Goal: Information Seeking & Learning: Find specific fact

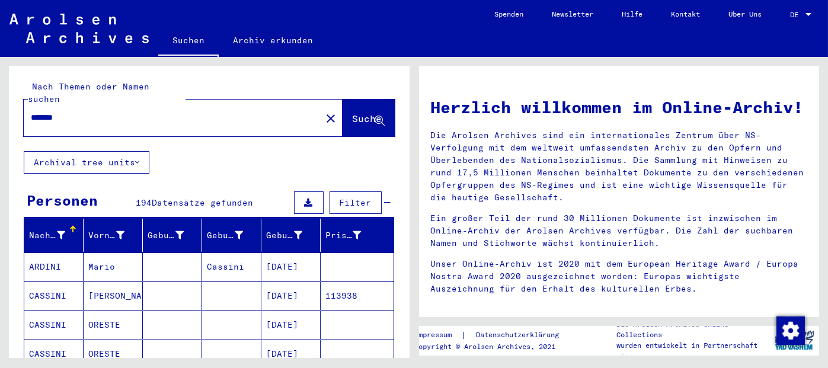
click at [129, 111] on input "*******" at bounding box center [169, 117] width 276 height 12
click at [353, 113] on span "Suche" at bounding box center [368, 119] width 30 height 12
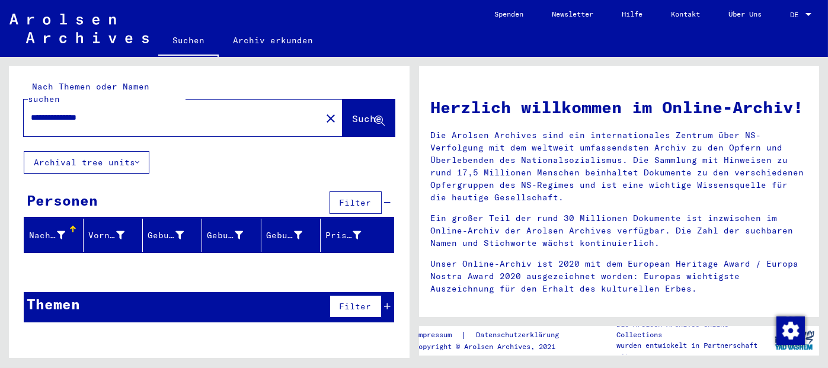
drag, startPoint x: 111, startPoint y: 106, endPoint x: 77, endPoint y: 109, distance: 33.9
click at [77, 111] on input "**********" at bounding box center [169, 117] width 276 height 12
click at [363, 113] on span "Suche" at bounding box center [368, 119] width 30 height 12
drag, startPoint x: 149, startPoint y: 109, endPoint x: 65, endPoint y: 108, distance: 84.8
click at [65, 111] on input "**********" at bounding box center [169, 117] width 276 height 12
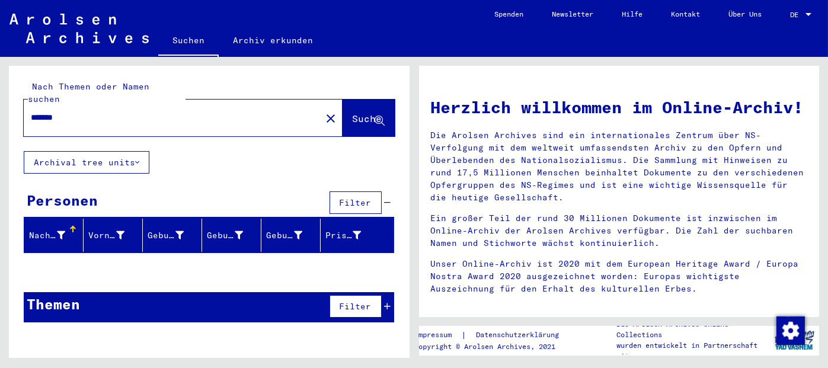
type input "*******"
click at [352, 114] on button "Suche" at bounding box center [369, 118] width 52 height 37
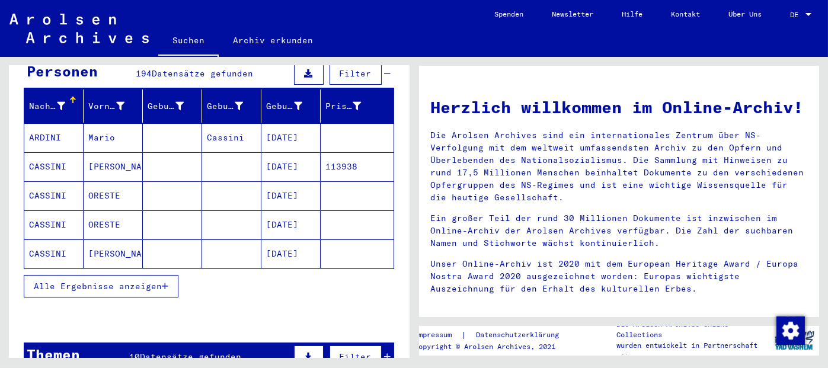
scroll to position [132, 0]
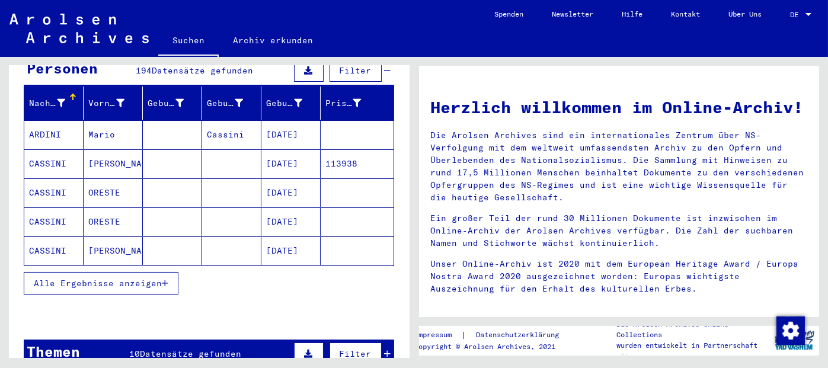
click at [168, 272] on button "Alle Ergebnisse anzeigen" at bounding box center [101, 283] width 155 height 23
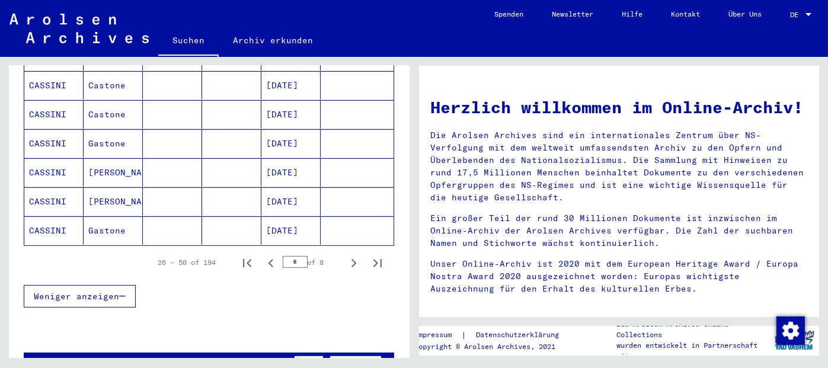
scroll to position [736, 0]
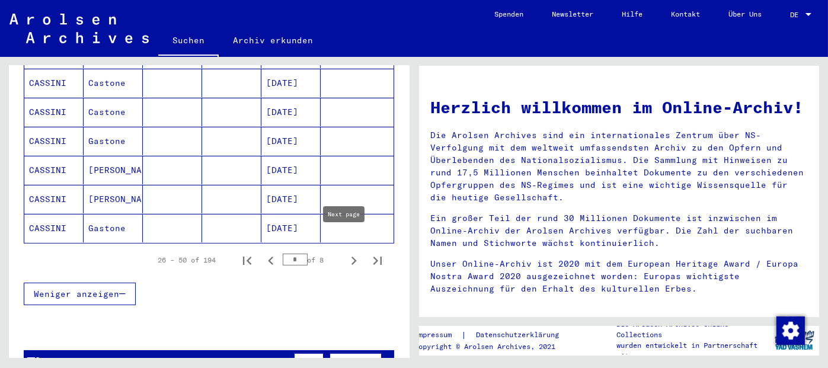
click at [346, 253] on button "Next page" at bounding box center [354, 260] width 24 height 24
type input "*"
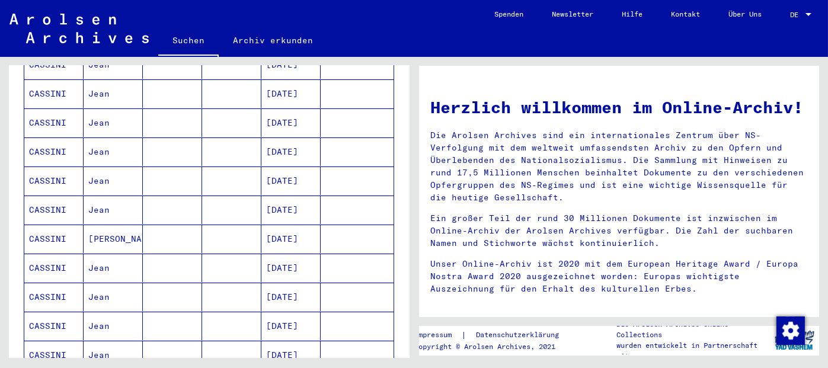
scroll to position [0, 0]
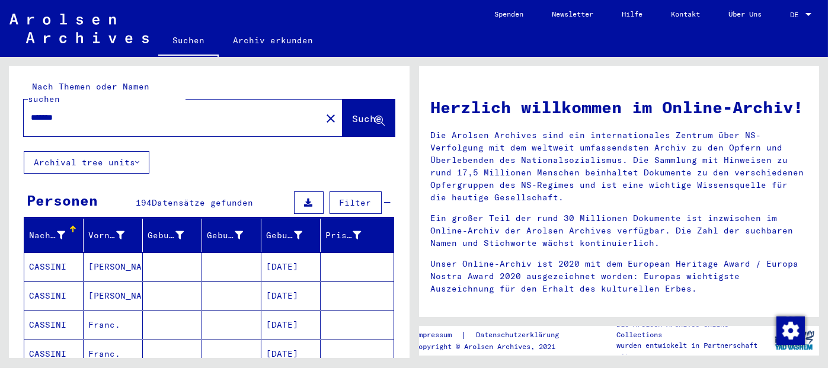
click at [47, 111] on input "*******" at bounding box center [169, 117] width 276 height 12
type input "******"
click at [353, 113] on span "Suche" at bounding box center [368, 119] width 30 height 12
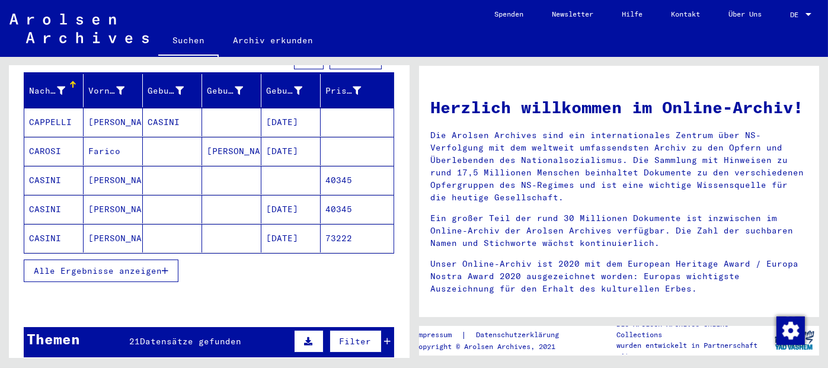
scroll to position [146, 0]
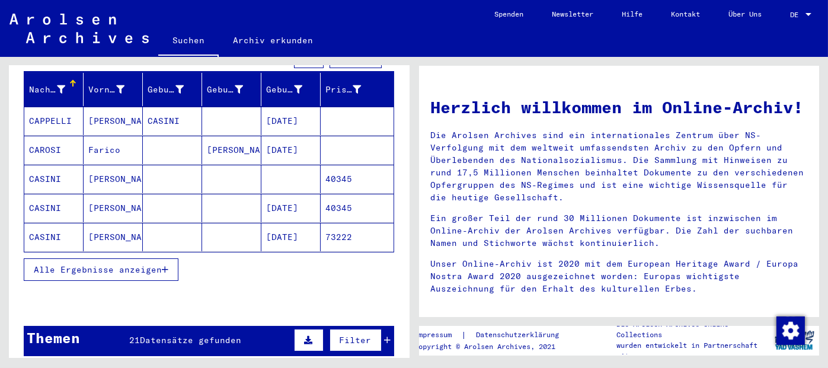
click at [167, 266] on icon "button" at bounding box center [165, 270] width 7 height 8
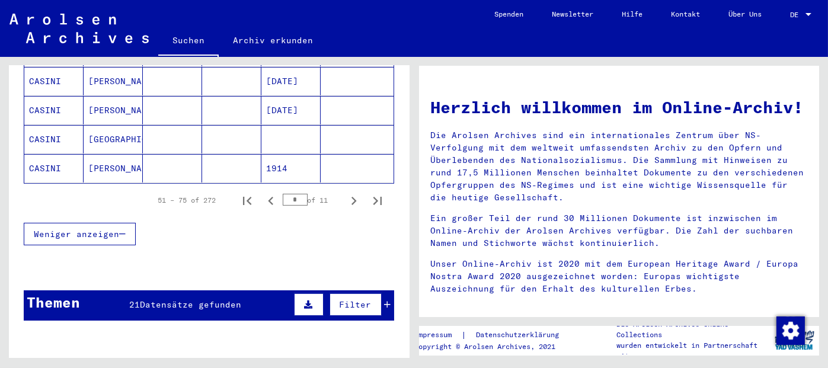
scroll to position [800, 0]
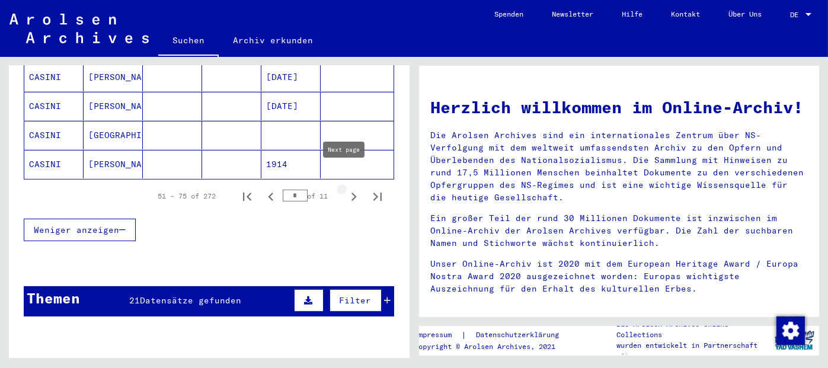
click at [352, 193] on icon "Next page" at bounding box center [354, 197] width 5 height 8
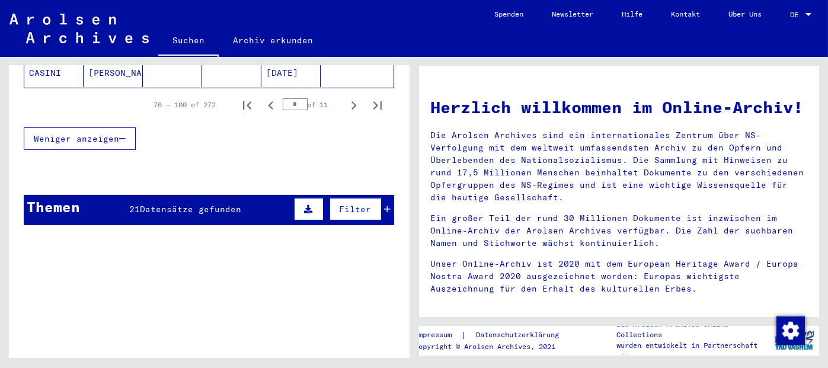
scroll to position [887, 0]
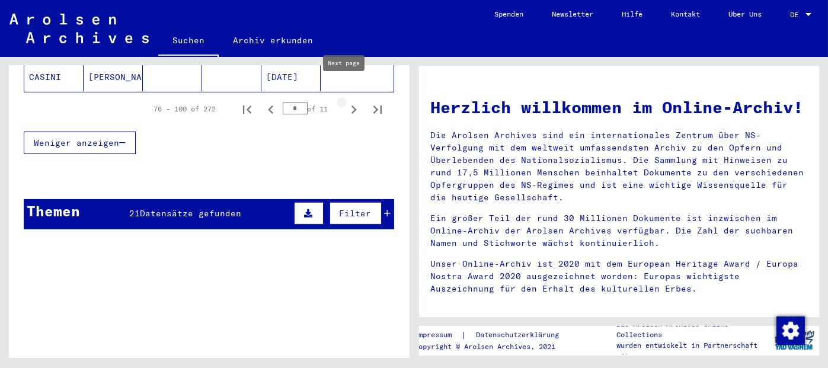
click at [352, 106] on icon "Next page" at bounding box center [354, 110] width 5 height 8
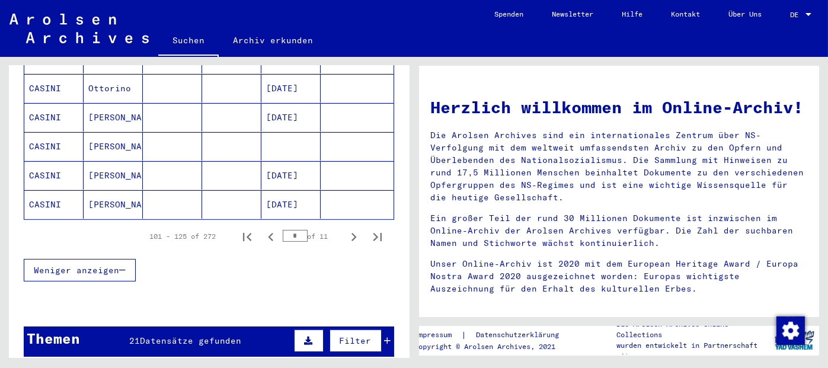
scroll to position [762, 0]
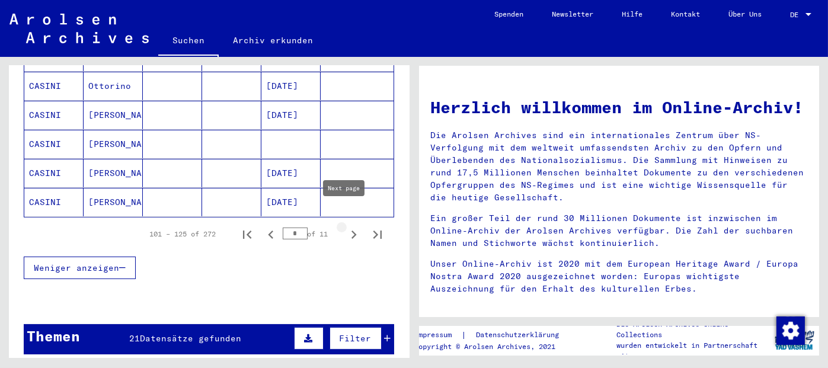
click at [352, 231] on icon "Next page" at bounding box center [354, 235] width 5 height 8
type input "*"
drag, startPoint x: 410, startPoint y: 273, endPoint x: 419, endPoint y: 200, distance: 73.5
click at [419, 57] on div "Nach Themen oder Namen suchen ****** close Suche Archival tree units Personen 2…" at bounding box center [414, 57] width 828 height 0
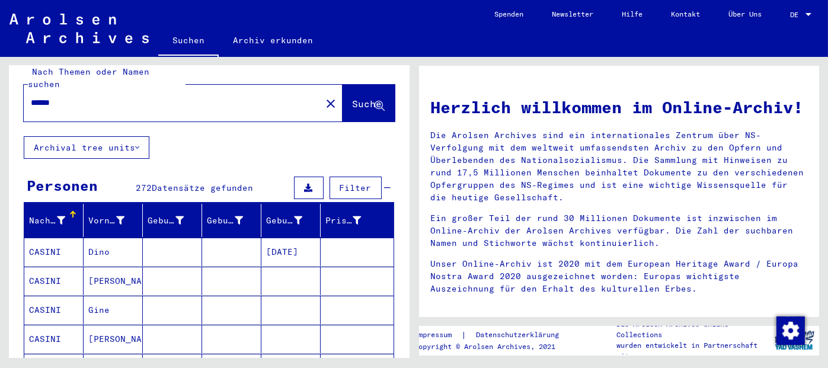
scroll to position [19, 0]
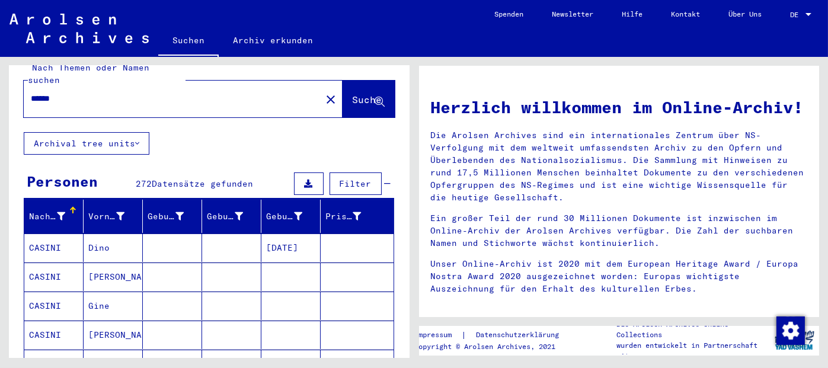
click at [83, 93] on input "******" at bounding box center [169, 99] width 276 height 12
type input "**********"
click at [354, 94] on span "Suche" at bounding box center [368, 100] width 30 height 12
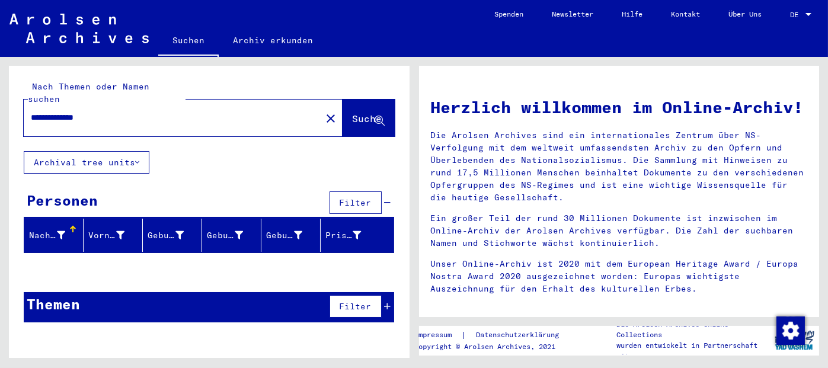
click at [324, 111] on mat-icon "close" at bounding box center [331, 118] width 14 height 14
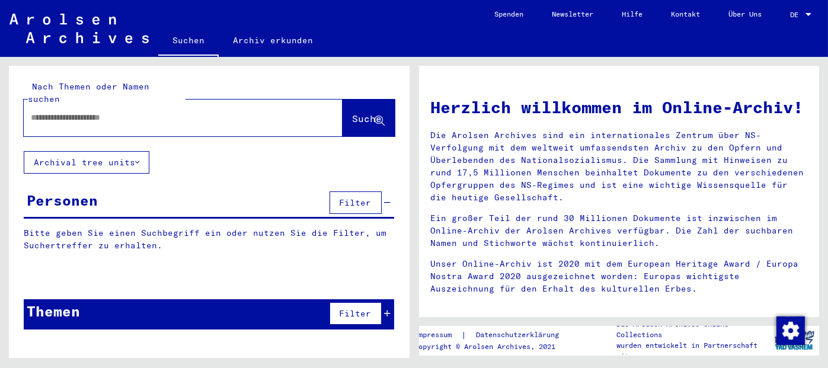
click at [261, 111] on input "text" at bounding box center [169, 117] width 276 height 12
paste input "*****"
type input "*****"
click at [355, 113] on span "Suche" at bounding box center [368, 119] width 30 height 12
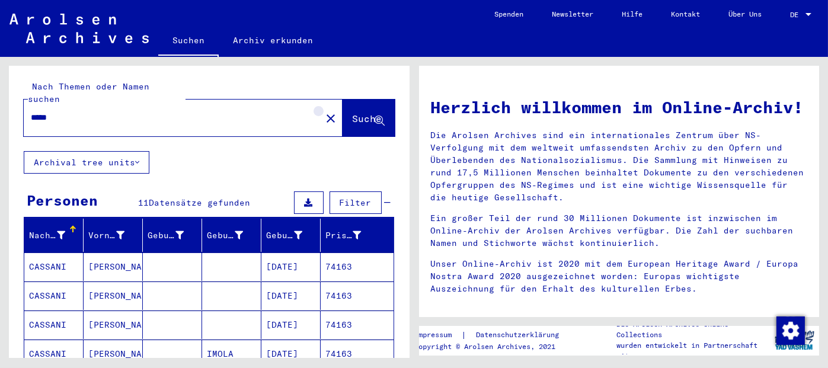
click at [324, 111] on mat-icon "close" at bounding box center [331, 118] width 14 height 14
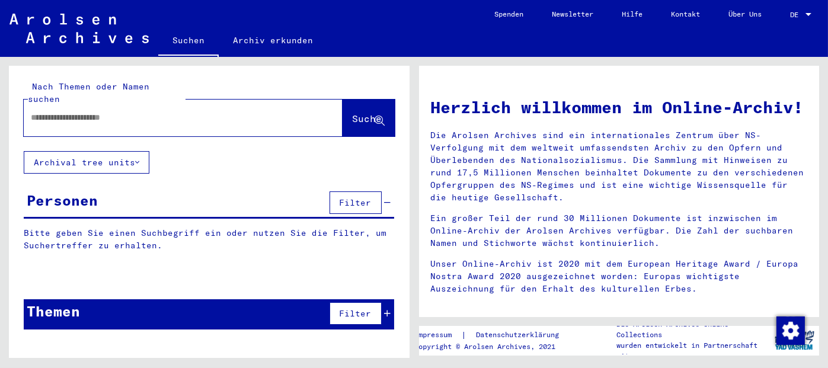
click at [272, 111] on input "text" at bounding box center [169, 117] width 276 height 12
type input "*****"
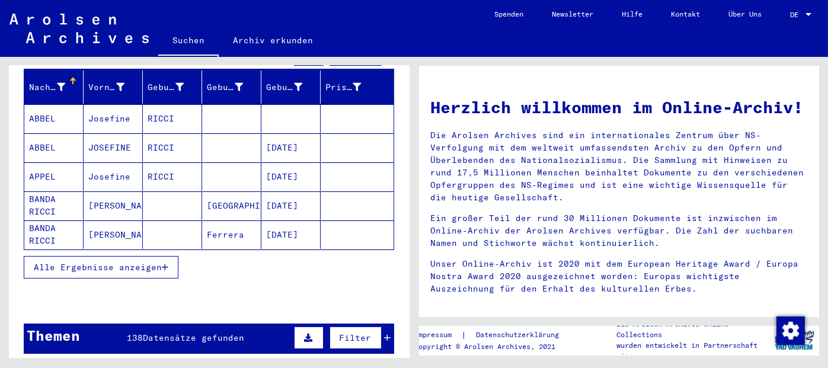
scroll to position [151, 0]
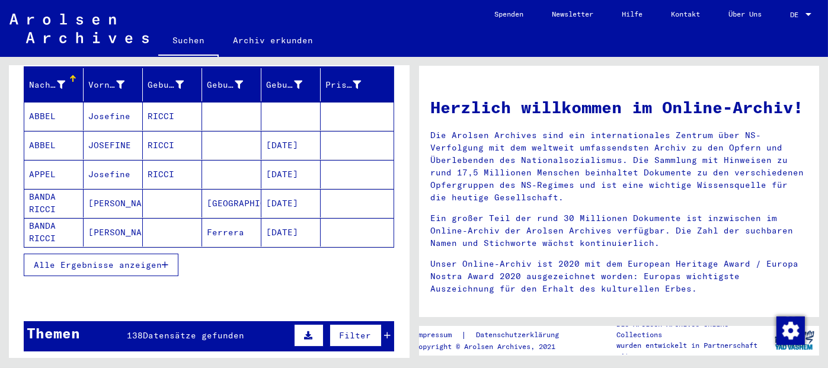
click at [167, 261] on icon "button" at bounding box center [165, 265] width 7 height 8
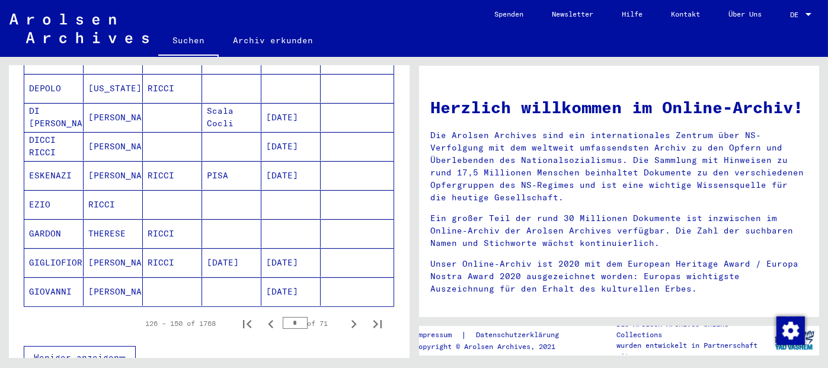
scroll to position [677, 0]
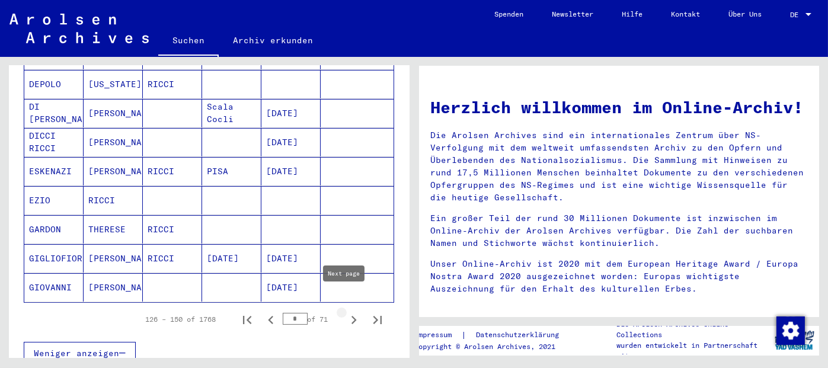
click at [346, 312] on icon "Next page" at bounding box center [354, 320] width 17 height 17
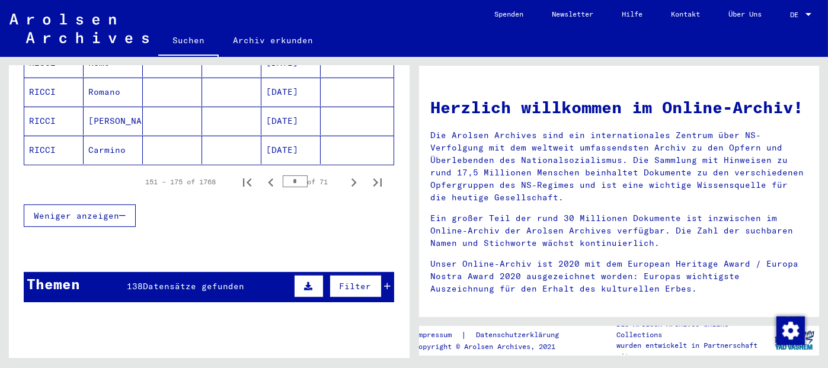
scroll to position [816, 0]
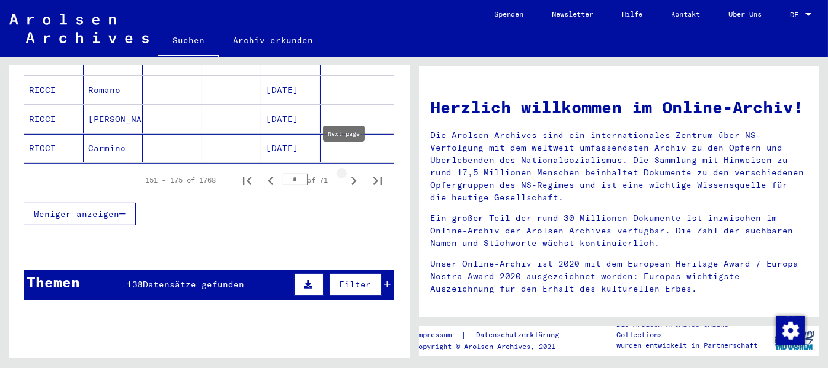
click at [346, 173] on icon "Next page" at bounding box center [354, 181] width 17 height 17
type input "*"
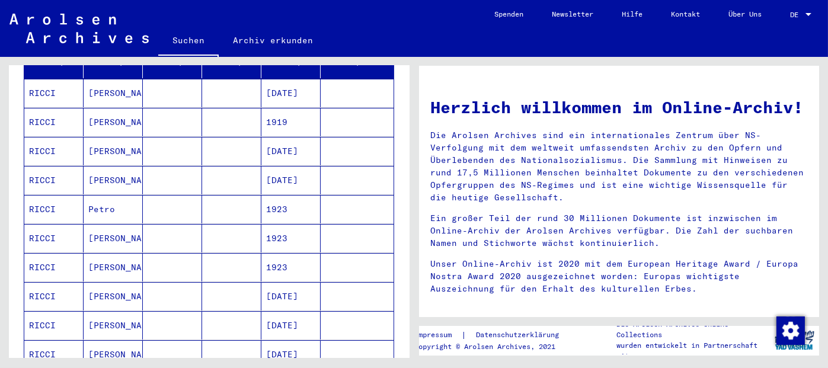
scroll to position [0, 0]
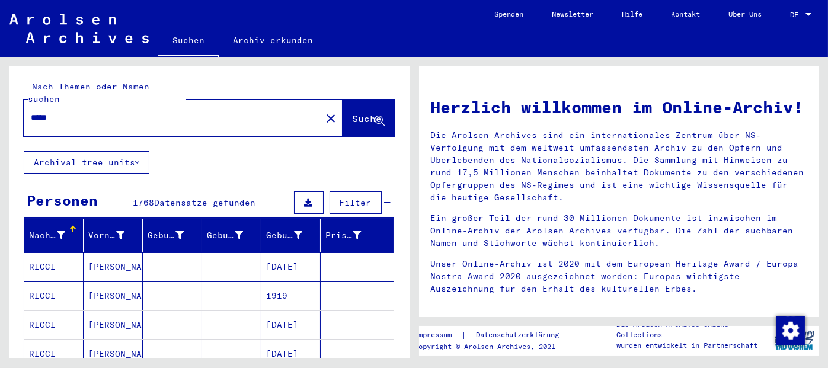
click at [142, 111] on input "*****" at bounding box center [169, 117] width 276 height 12
type input "**********"
click at [353, 113] on span "Suche" at bounding box center [368, 119] width 30 height 12
click at [330, 282] on mat-cell "51850" at bounding box center [357, 296] width 73 height 28
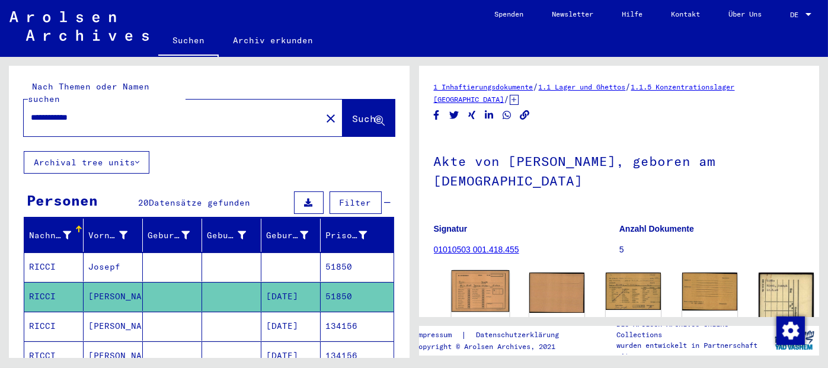
click at [471, 285] on img at bounding box center [480, 291] width 58 height 42
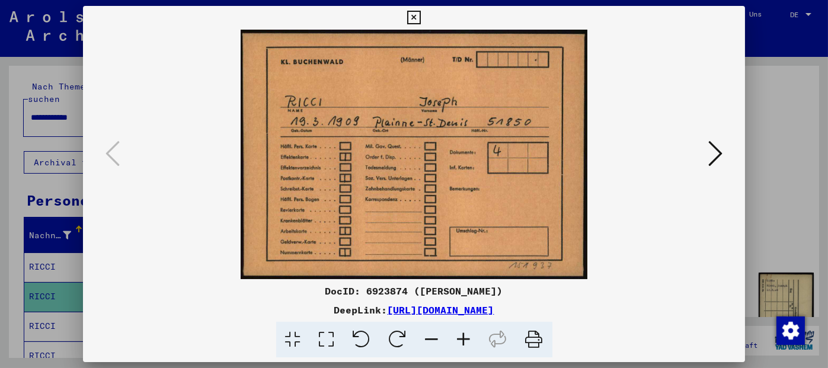
click at [713, 157] on icon at bounding box center [716, 153] width 14 height 28
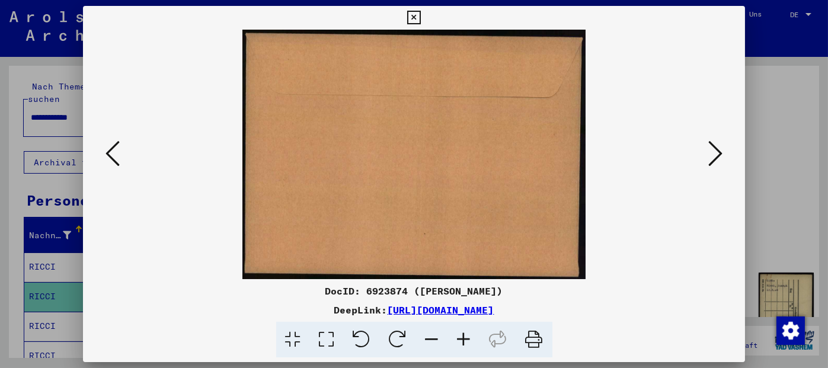
click at [713, 157] on icon at bounding box center [716, 153] width 14 height 28
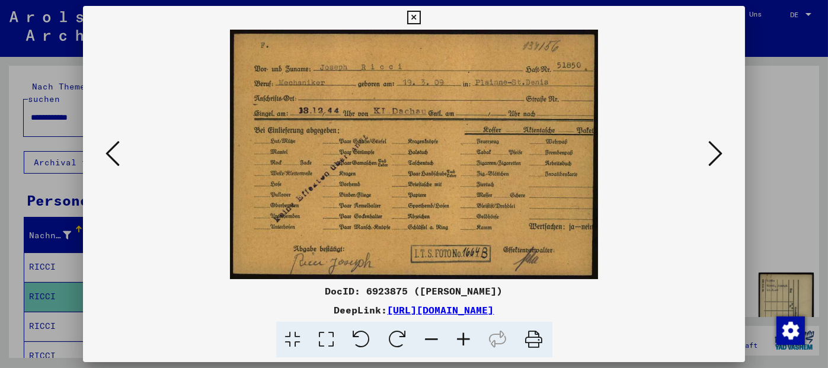
click at [713, 157] on icon at bounding box center [716, 153] width 14 height 28
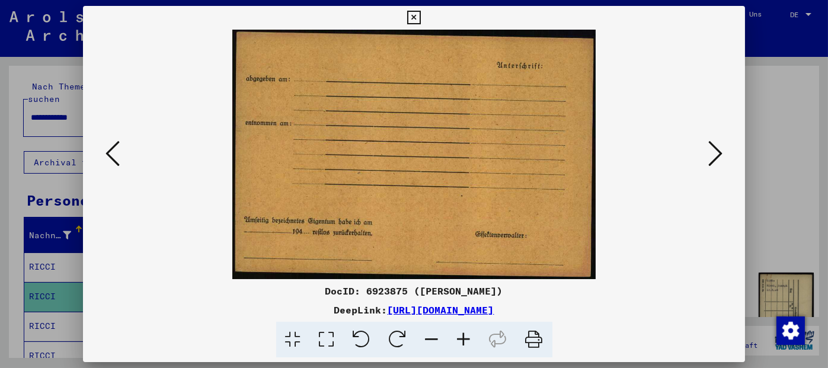
click at [713, 157] on icon at bounding box center [716, 153] width 14 height 28
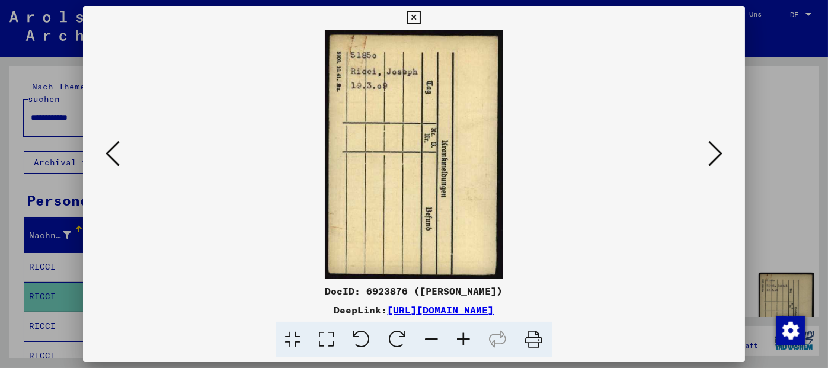
click at [713, 157] on icon at bounding box center [716, 153] width 14 height 28
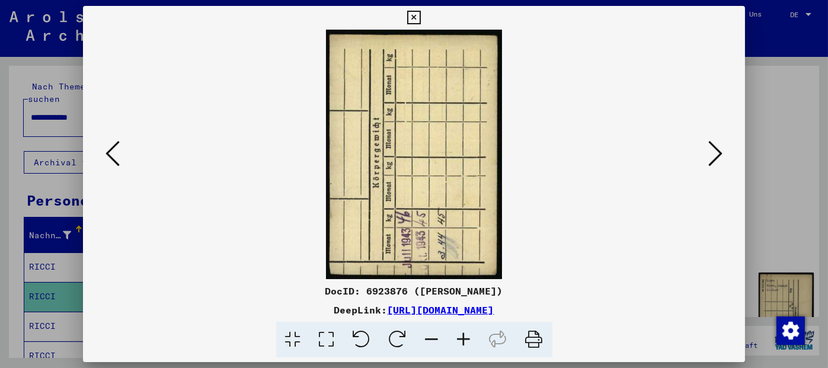
click at [713, 157] on icon at bounding box center [716, 153] width 14 height 28
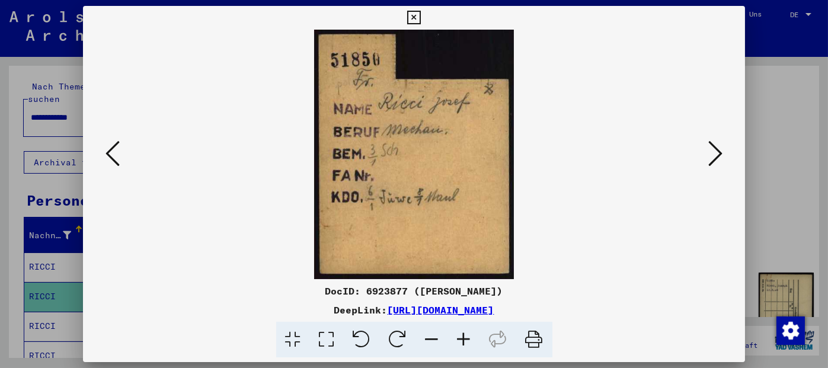
click at [415, 17] on icon at bounding box center [414, 18] width 14 height 14
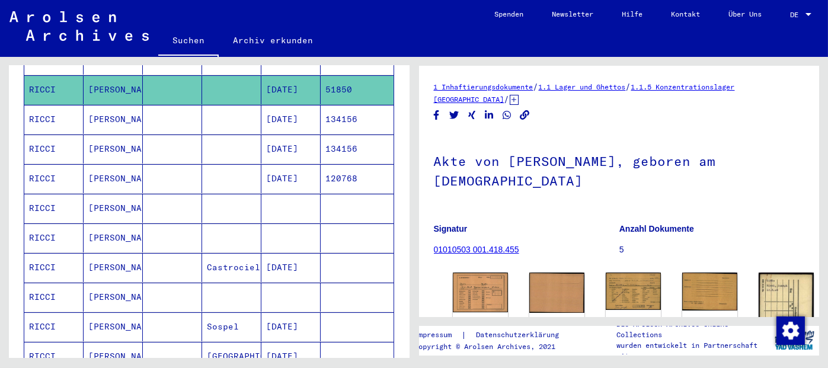
scroll to position [205, 0]
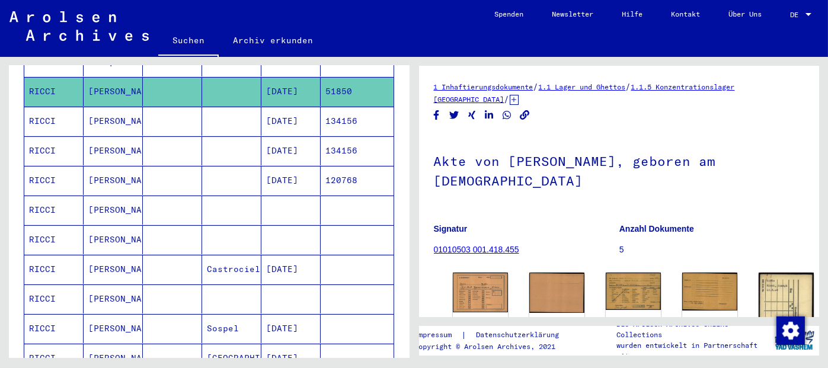
click at [340, 166] on mat-cell "120768" at bounding box center [357, 180] width 73 height 29
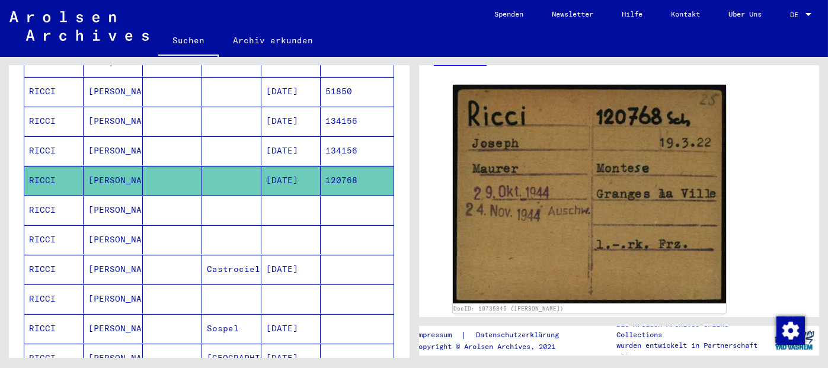
scroll to position [170, 0]
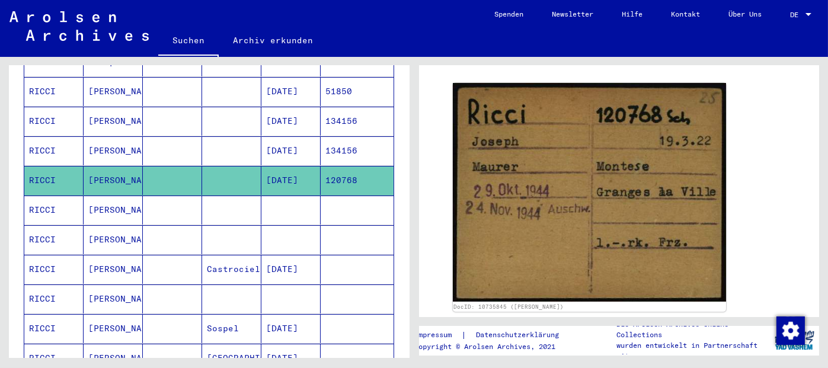
click at [362, 203] on mat-cell at bounding box center [357, 210] width 73 height 29
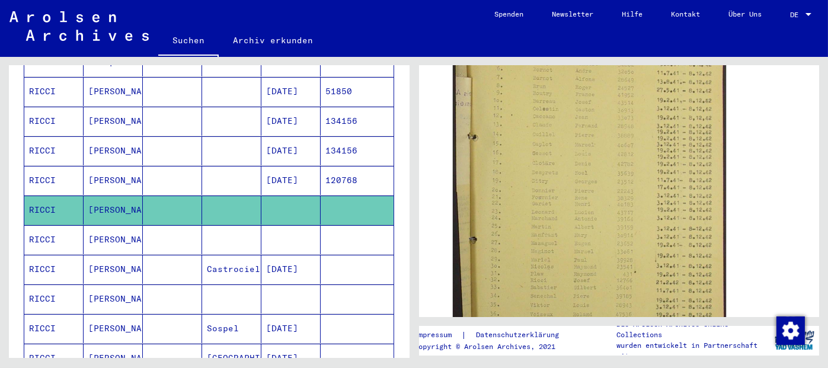
scroll to position [449, 0]
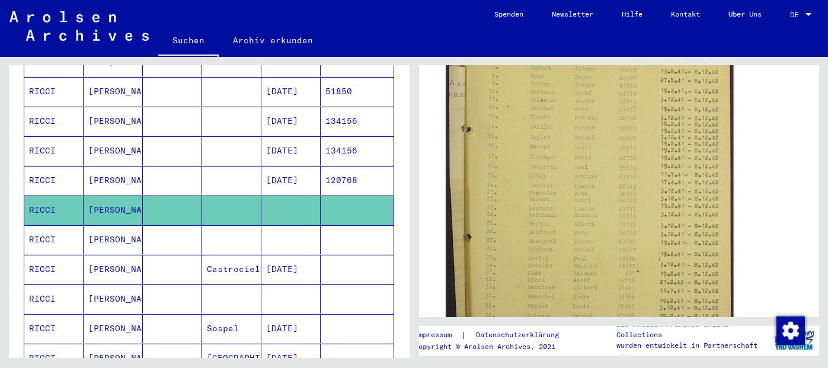
click at [575, 239] on img at bounding box center [590, 182] width 288 height 407
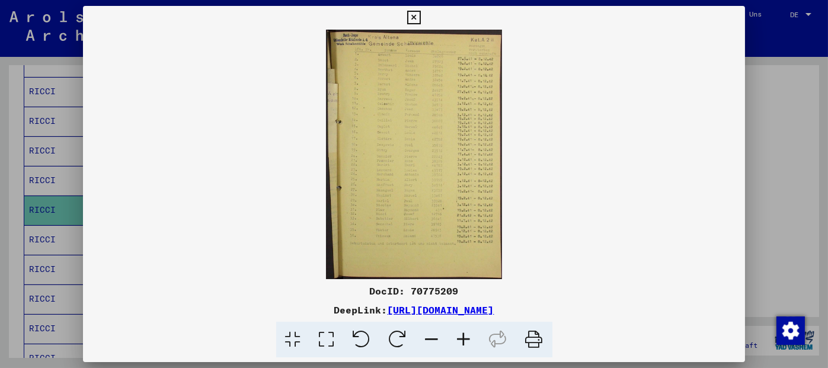
click at [466, 340] on icon at bounding box center [464, 340] width 32 height 36
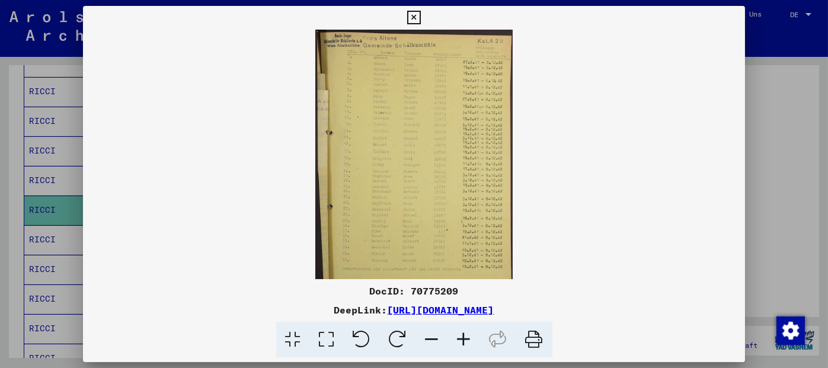
click at [466, 340] on icon at bounding box center [464, 340] width 32 height 36
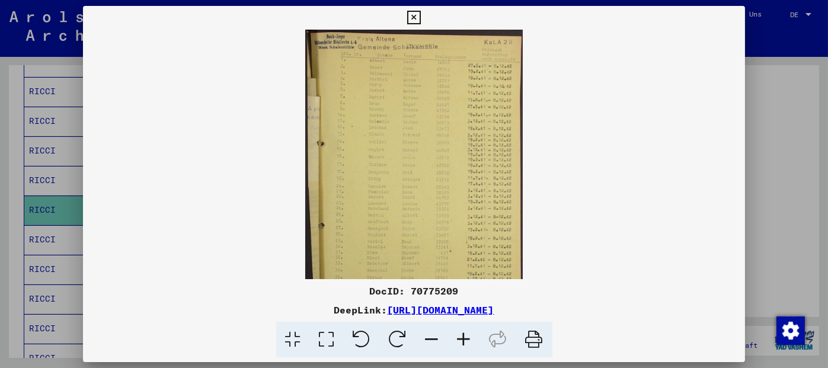
click at [466, 340] on icon at bounding box center [464, 340] width 32 height 36
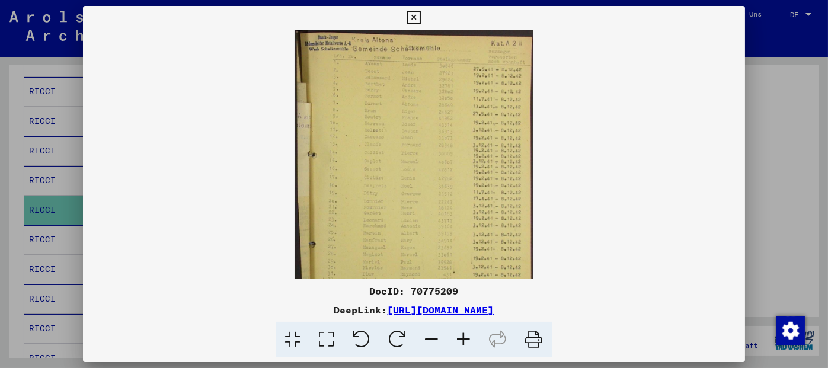
click at [466, 340] on icon at bounding box center [464, 340] width 32 height 36
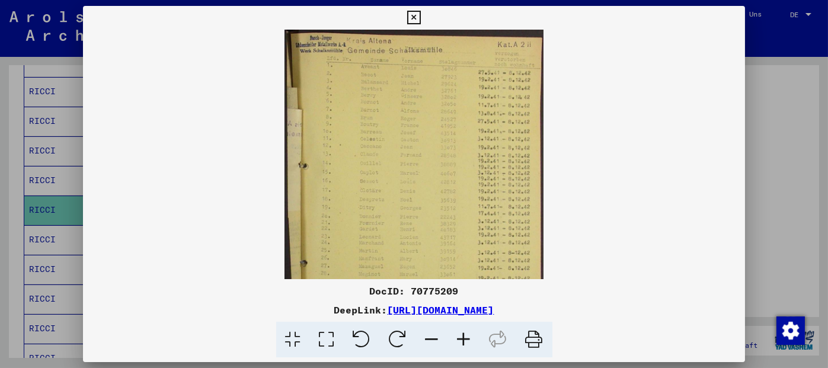
click at [466, 340] on icon at bounding box center [464, 340] width 32 height 36
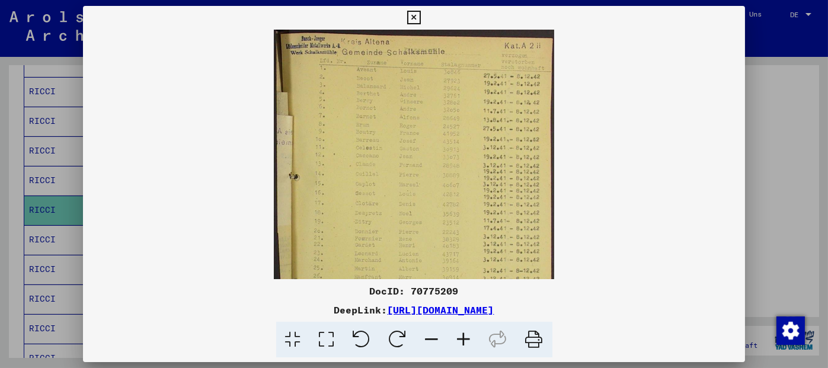
click at [466, 340] on icon at bounding box center [464, 340] width 32 height 36
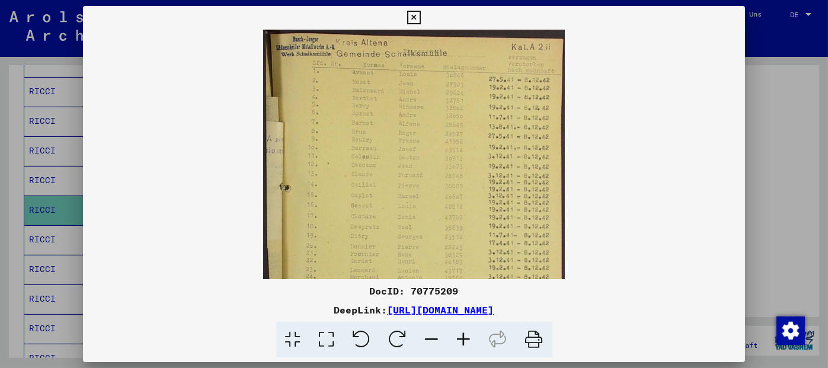
click at [466, 340] on icon at bounding box center [464, 340] width 32 height 36
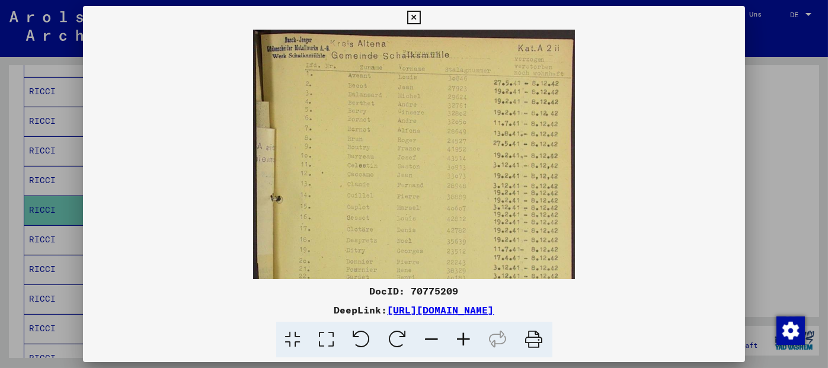
click at [466, 340] on icon at bounding box center [464, 340] width 32 height 36
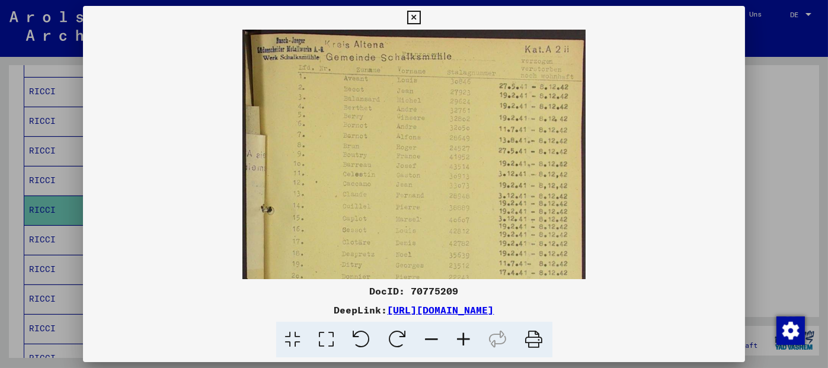
click at [466, 340] on icon at bounding box center [464, 340] width 32 height 36
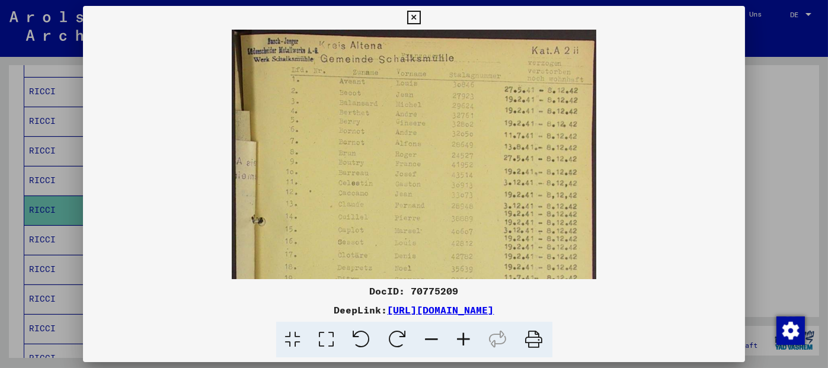
click at [466, 340] on icon at bounding box center [464, 340] width 32 height 36
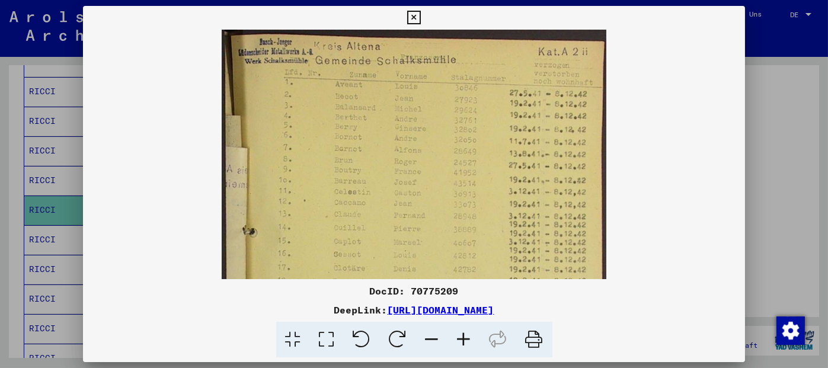
click at [466, 340] on icon at bounding box center [464, 340] width 32 height 36
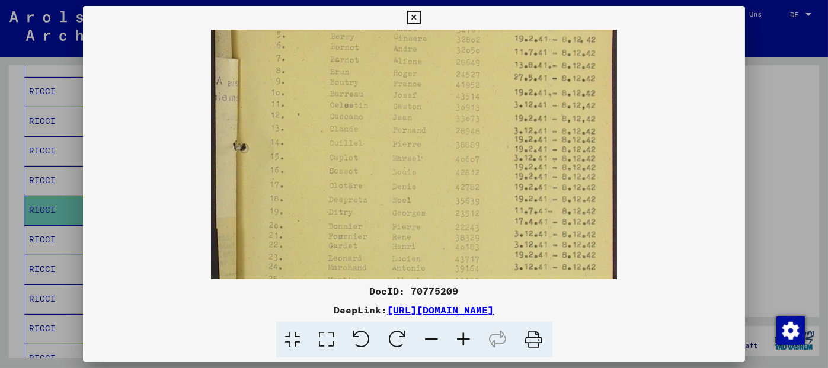
drag, startPoint x: 390, startPoint y: 192, endPoint x: 406, endPoint y: 98, distance: 95.1
click at [406, 98] on img at bounding box center [414, 222] width 406 height 576
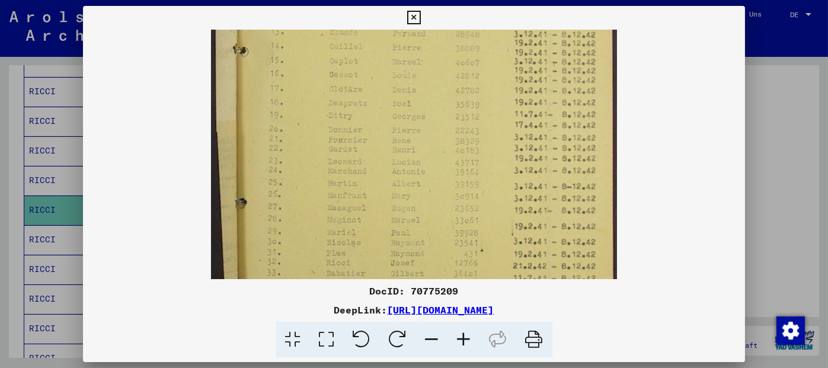
drag, startPoint x: 379, startPoint y: 192, endPoint x: 389, endPoint y: 125, distance: 67.7
click at [389, 125] on img at bounding box center [414, 126] width 406 height 576
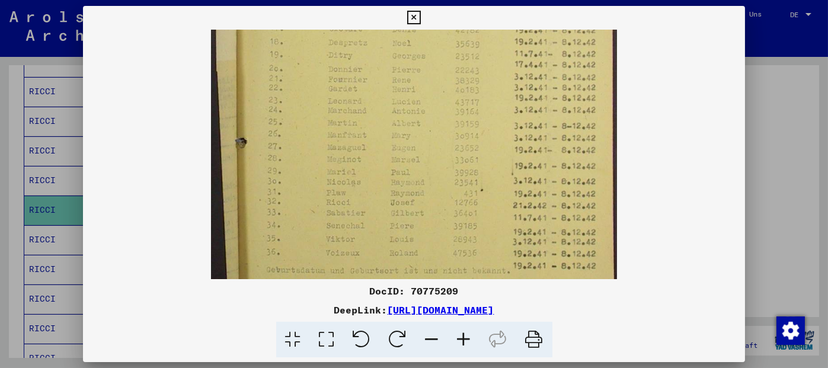
scroll to position [254, 0]
drag, startPoint x: 401, startPoint y: 199, endPoint x: 404, endPoint y: 139, distance: 59.3
click at [404, 139] on img at bounding box center [414, 64] width 406 height 576
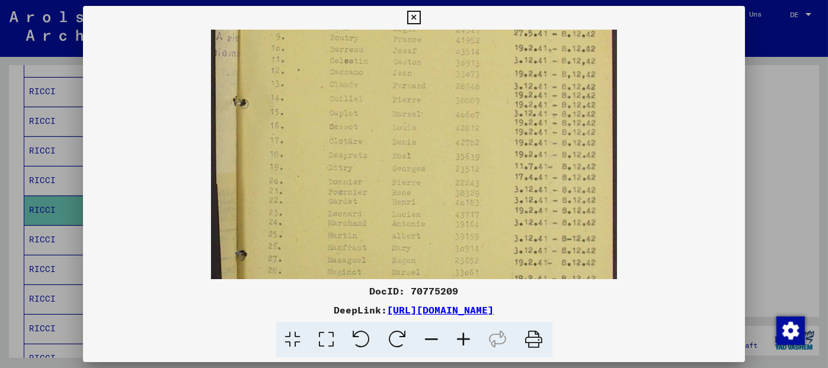
drag, startPoint x: 425, startPoint y: 185, endPoint x: 438, endPoint y: 304, distance: 119.2
click at [438, 304] on div "DocID: 70775209 DeepLink: [URL][DOMAIN_NAME]" at bounding box center [414, 182] width 663 height 352
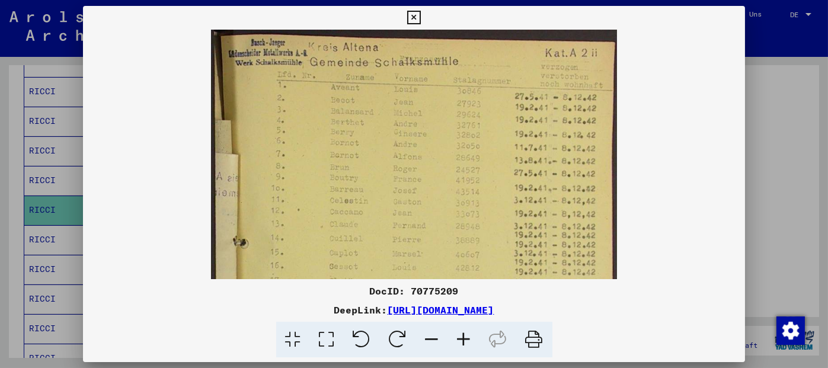
drag, startPoint x: 425, startPoint y: 162, endPoint x: 441, endPoint y: 341, distance: 179.8
click at [441, 341] on div "DocID: 70775209 DeepLink: [URL][DOMAIN_NAME]" at bounding box center [414, 182] width 663 height 352
click at [410, 14] on icon at bounding box center [414, 18] width 14 height 14
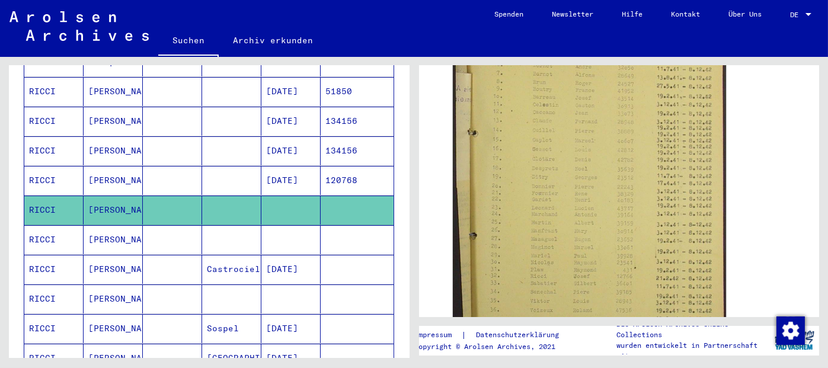
click at [343, 227] on mat-cell at bounding box center [357, 239] width 73 height 29
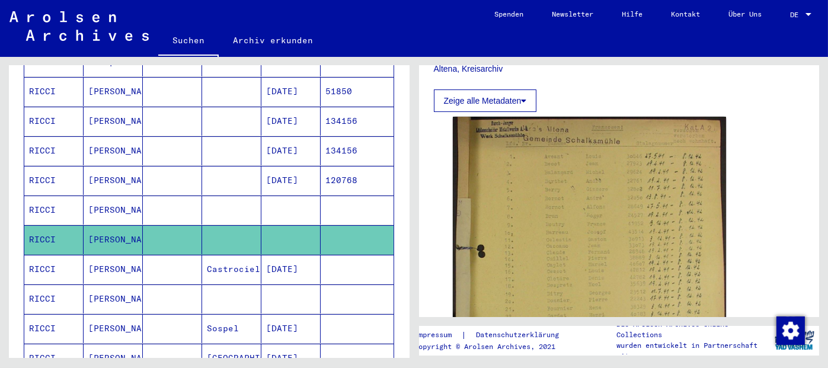
scroll to position [323, 0]
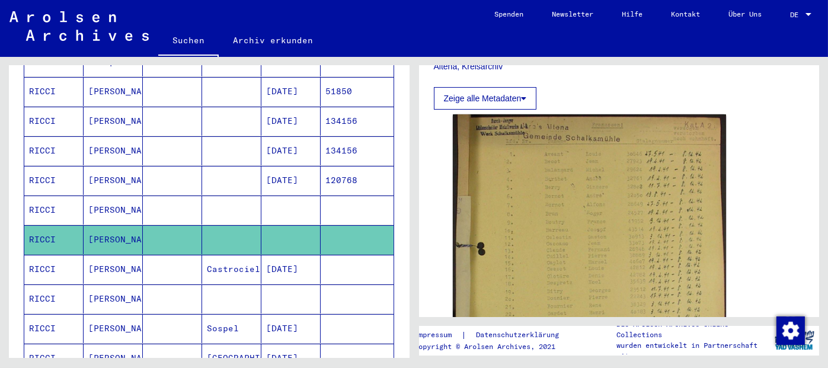
click at [332, 166] on mat-cell "120768" at bounding box center [357, 180] width 73 height 29
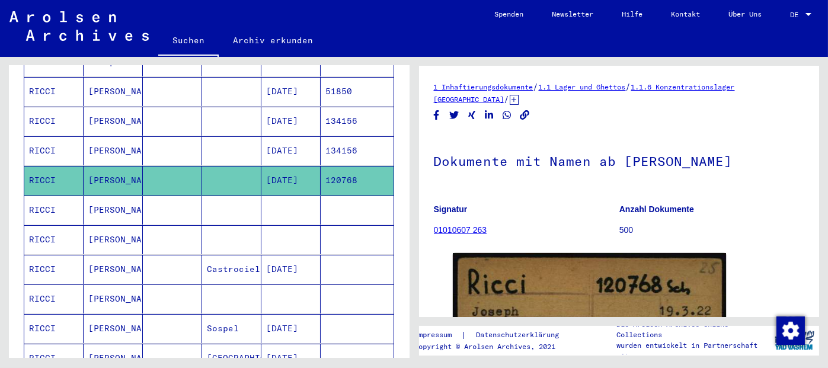
scroll to position [206, 0]
